Goal: Transaction & Acquisition: Purchase product/service

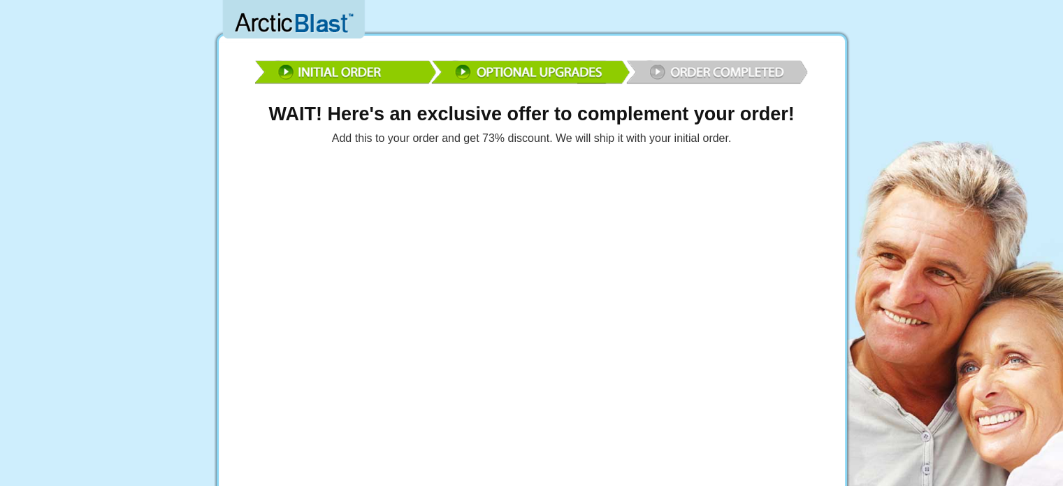
click at [689, 70] on img at bounding box center [531, 70] width 559 height 41
click at [658, 69] on img at bounding box center [531, 70] width 559 height 41
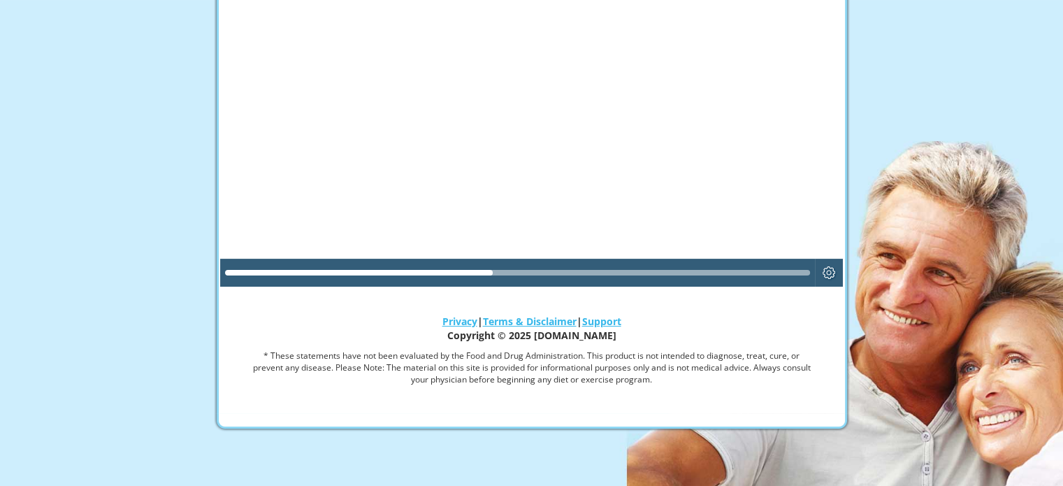
scroll to position [235, 0]
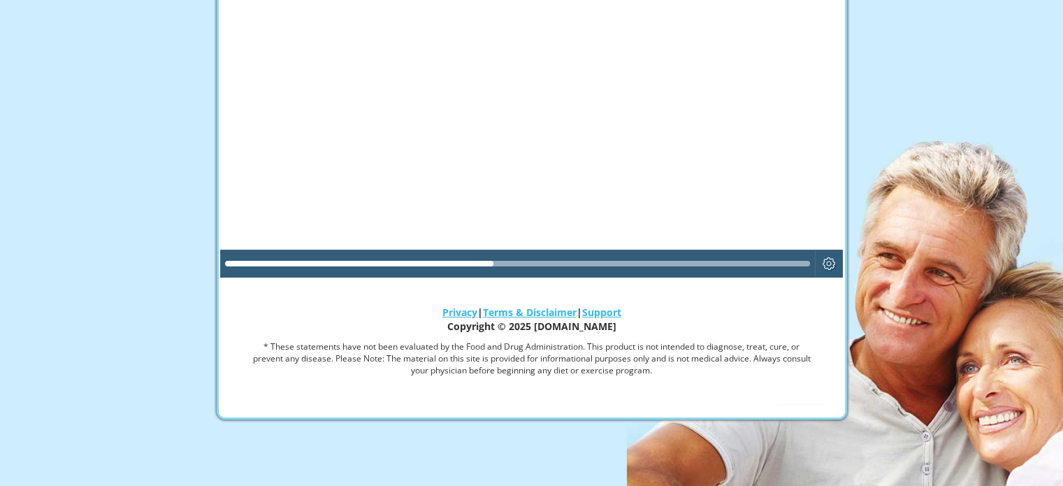
click at [716, 261] on div at bounding box center [518, 264] width 586 height 6
drag, startPoint x: 522, startPoint y: 262, endPoint x: 538, endPoint y: 261, distance: 15.4
click at [538, 261] on div at bounding box center [518, 264] width 586 height 6
drag, startPoint x: 479, startPoint y: 259, endPoint x: 584, endPoint y: 254, distance: 105.0
click at [584, 254] on div at bounding box center [518, 263] width 586 height 22
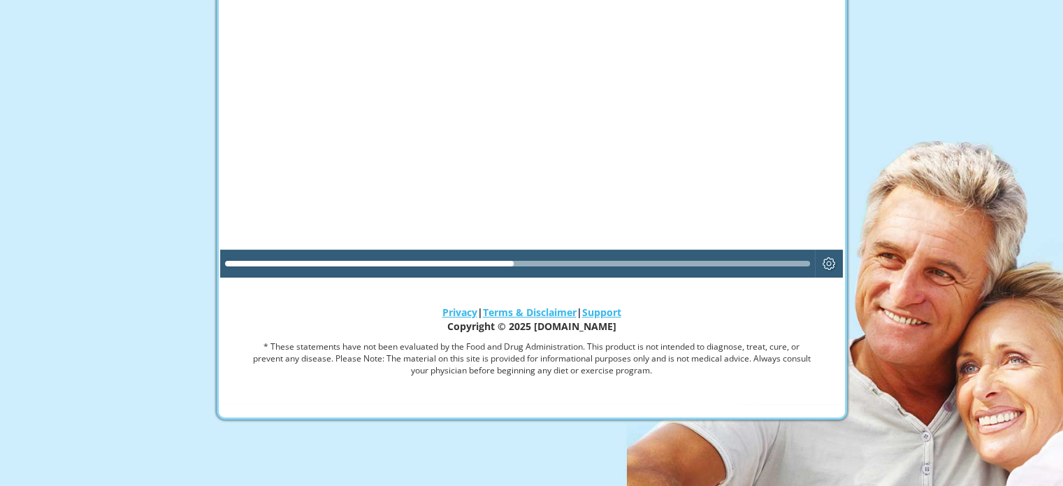
drag, startPoint x: 507, startPoint y: 261, endPoint x: 540, endPoint y: 263, distance: 32.9
click at [540, 263] on div at bounding box center [518, 264] width 586 height 6
click at [538, 108] on div at bounding box center [532, 102] width 624 height 351
click at [539, 103] on div "Play" at bounding box center [531, 102] width 75 height 75
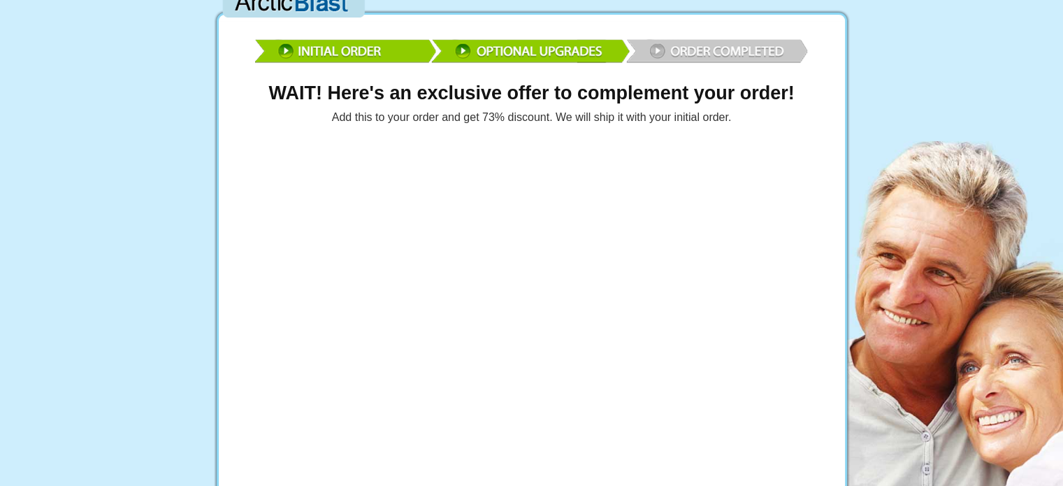
scroll to position [0, 0]
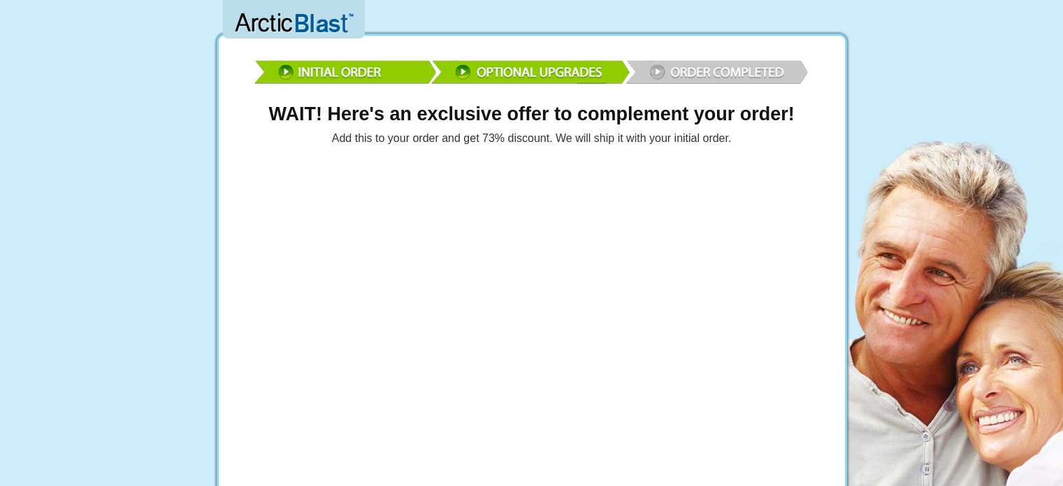
click at [600, 75] on img at bounding box center [531, 70] width 559 height 41
click at [654, 67] on img at bounding box center [531, 70] width 559 height 41
click at [656, 66] on img at bounding box center [531, 70] width 559 height 41
click at [657, 66] on img at bounding box center [531, 70] width 559 height 41
click at [719, 71] on img at bounding box center [531, 70] width 559 height 41
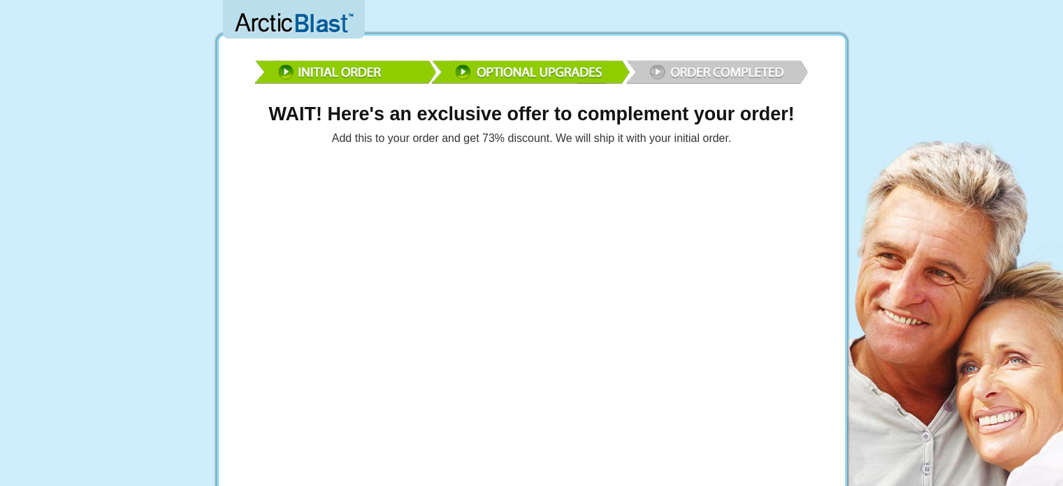
click at [719, 71] on img at bounding box center [531, 70] width 559 height 41
click at [694, 293] on div at bounding box center [532, 336] width 624 height 351
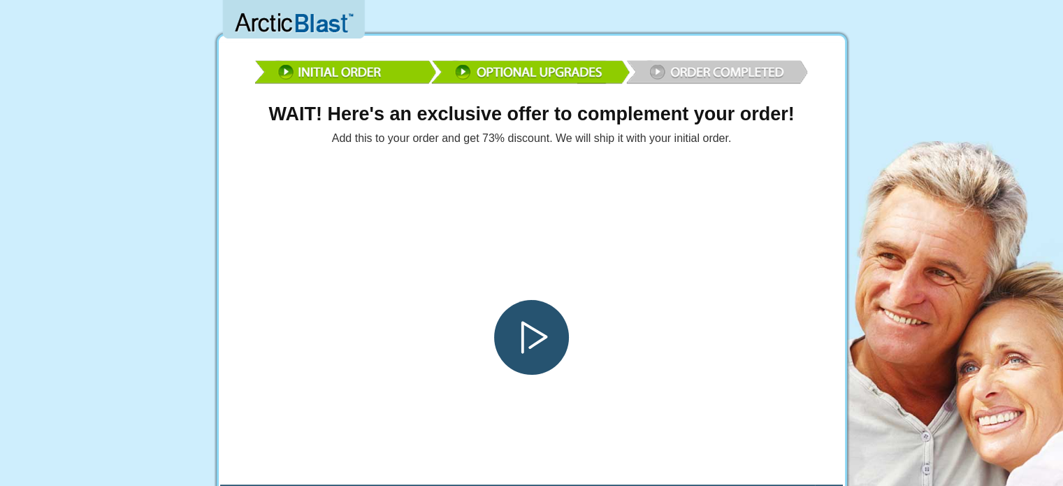
click at [695, 317] on div at bounding box center [532, 336] width 624 height 351
click at [663, 467] on div at bounding box center [532, 336] width 624 height 351
click at [660, 467] on div at bounding box center [532, 336] width 624 height 351
click at [839, 462] on div at bounding box center [532, 336] width 624 height 351
click at [562, 359] on button "Play" at bounding box center [531, 337] width 75 height 75
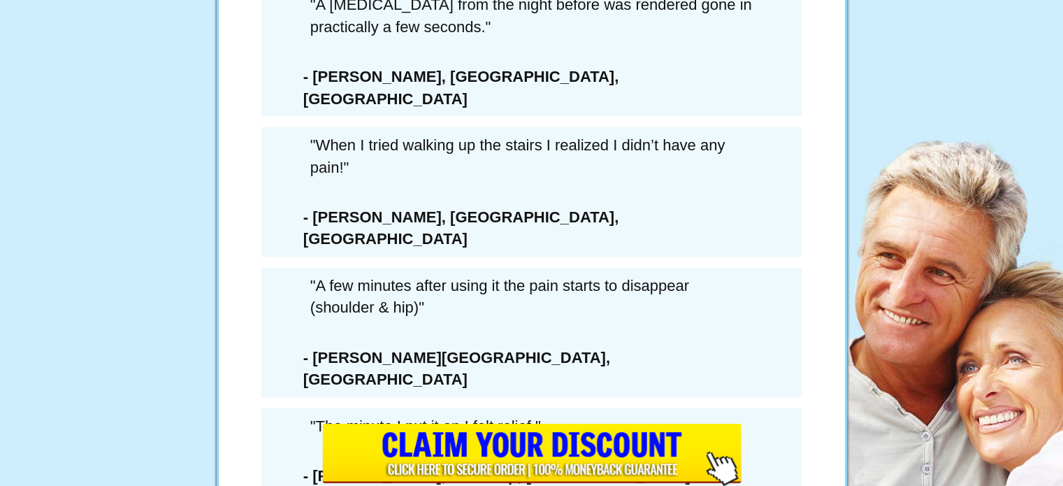
scroll to position [8091, 0]
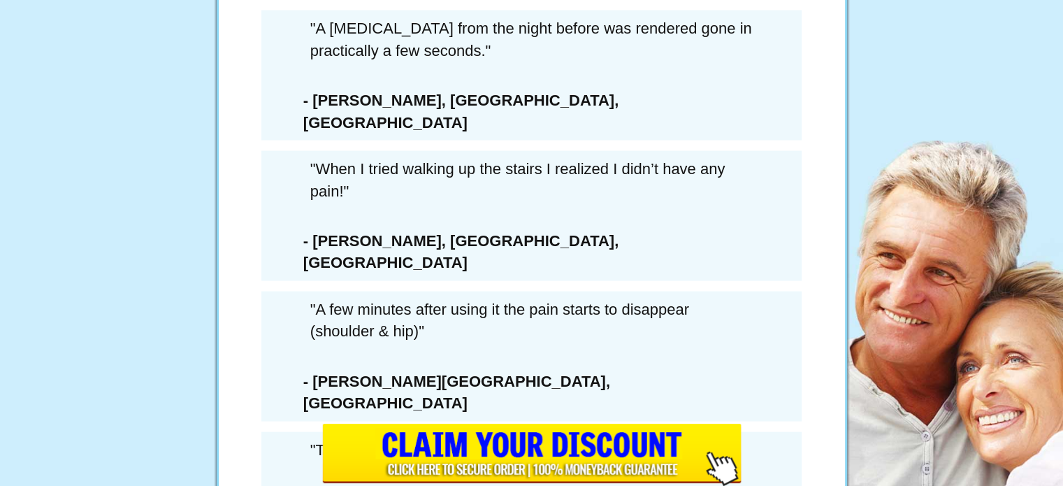
click at [683, 433] on input "image" at bounding box center [531, 455] width 419 height 62
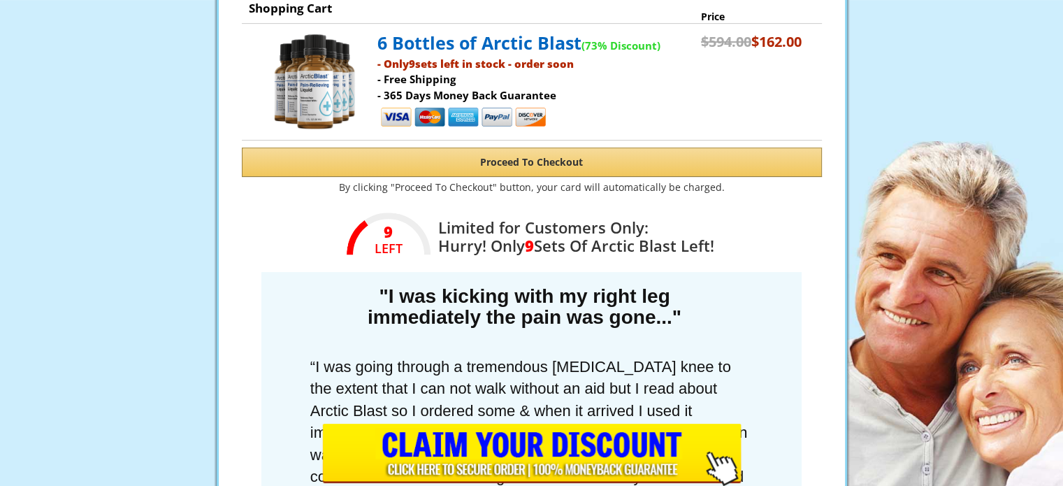
click at [636, 454] on input "image" at bounding box center [531, 455] width 419 height 62
click at [610, 453] on input "image" at bounding box center [531, 455] width 419 height 62
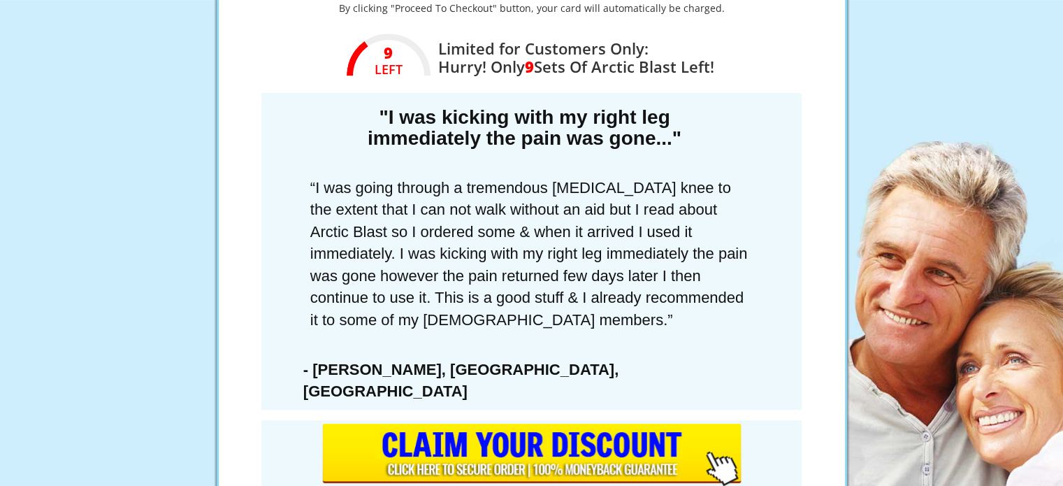
scroll to position [735, 0]
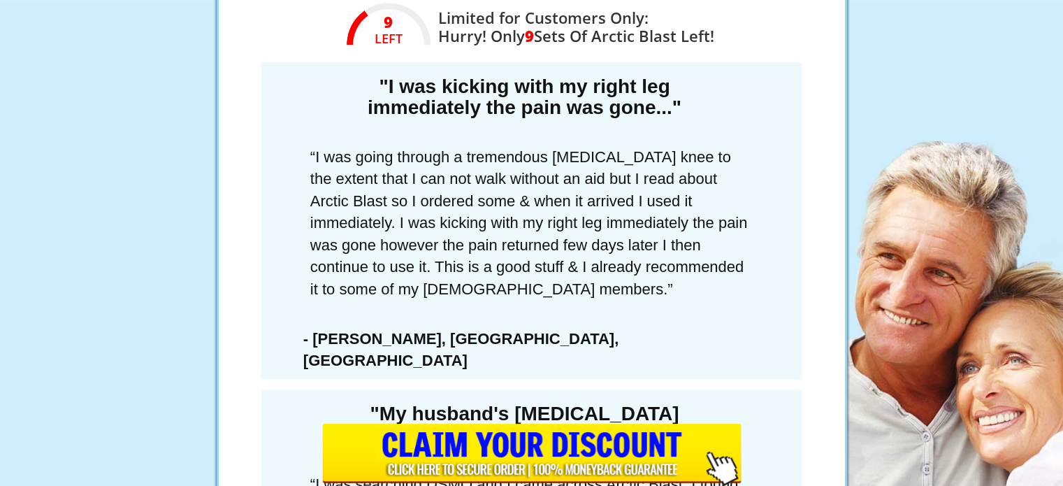
click at [682, 444] on input "image" at bounding box center [531, 455] width 419 height 62
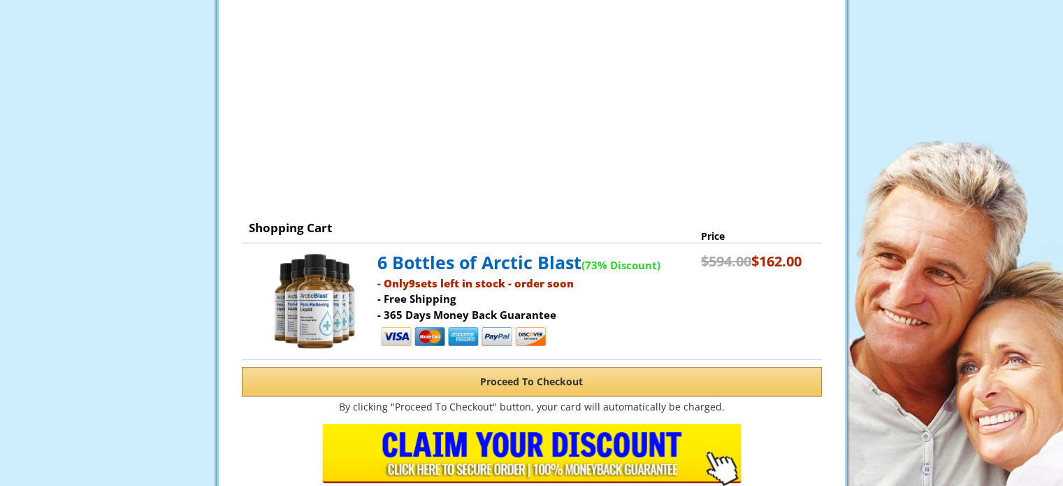
scroll to position [316, 0]
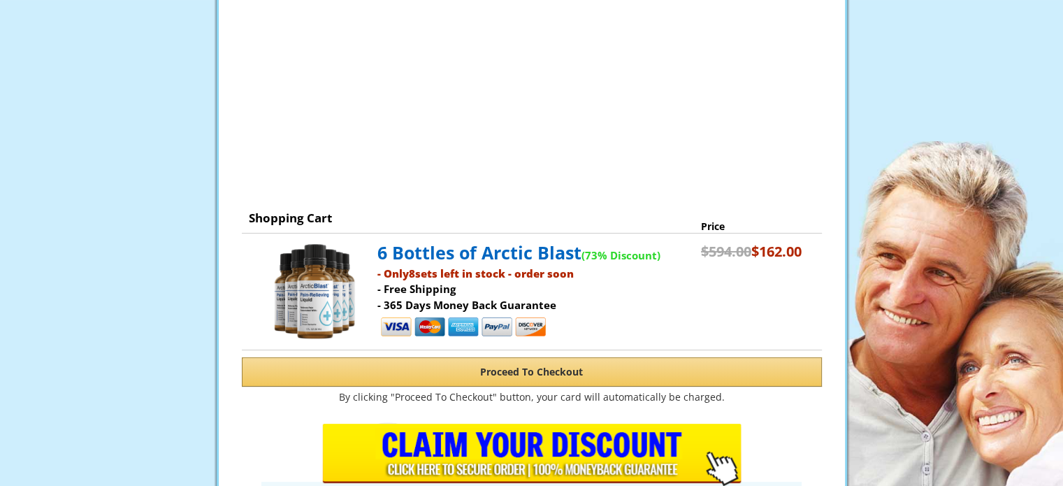
click at [551, 366] on button "Proceed To Checkout" at bounding box center [532, 371] width 580 height 29
